Goal: Information Seeking & Learning: Learn about a topic

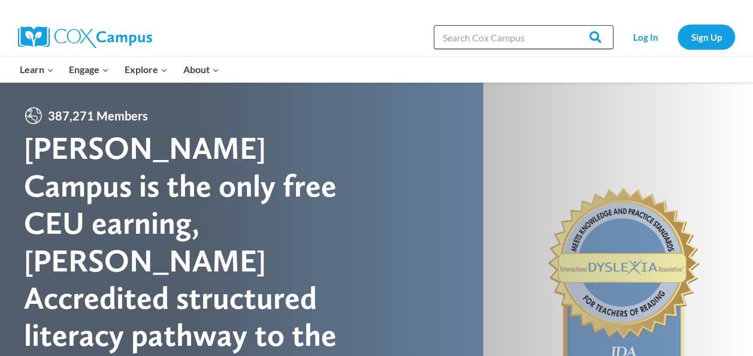
click at [459, 37] on input "Search in [URL][DOMAIN_NAME]" at bounding box center [524, 37] width 180 height 24
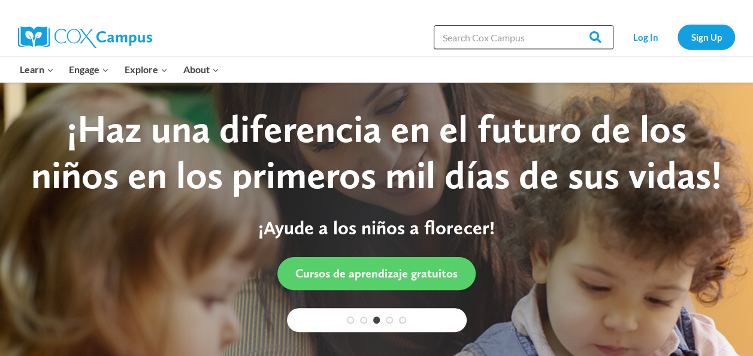
type input "trainings"
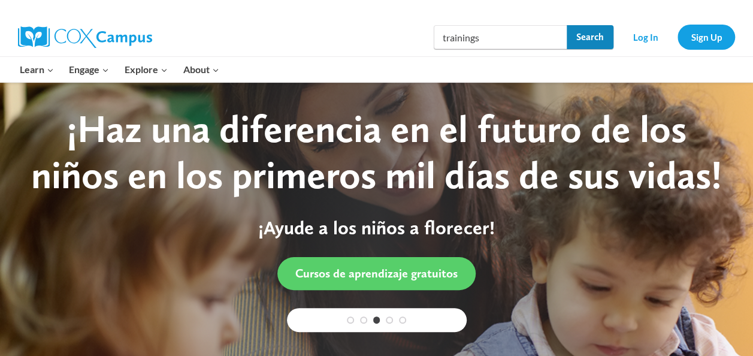
click at [604, 35] on input "Search" at bounding box center [590, 37] width 47 height 24
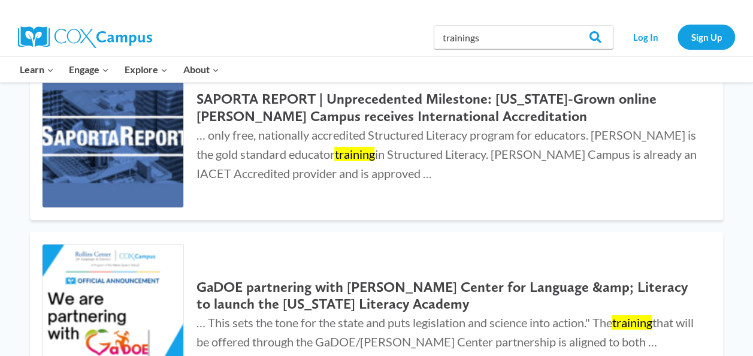
scroll to position [1965, 0]
